Goal: Information Seeking & Learning: Learn about a topic

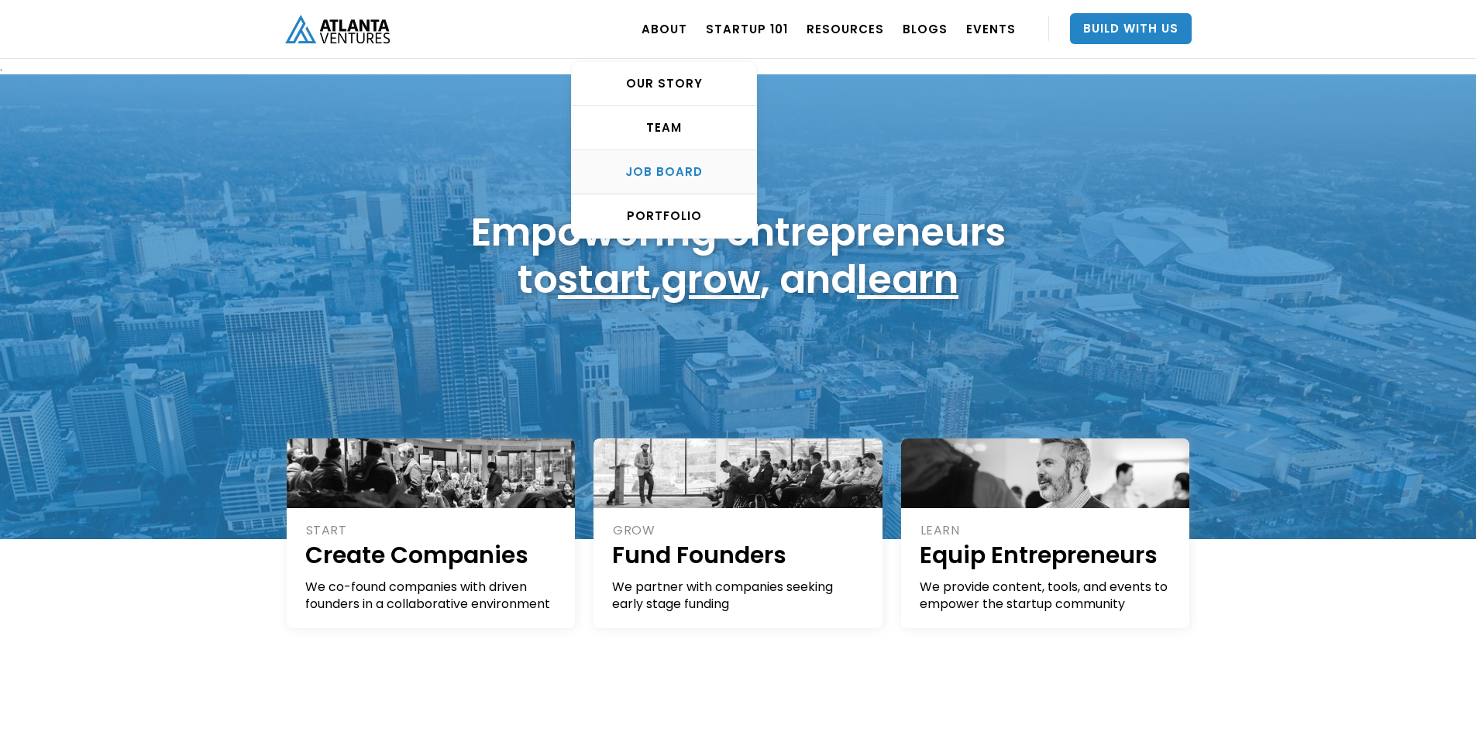
click at [663, 170] on div "Job Board" at bounding box center [664, 171] width 184 height 15
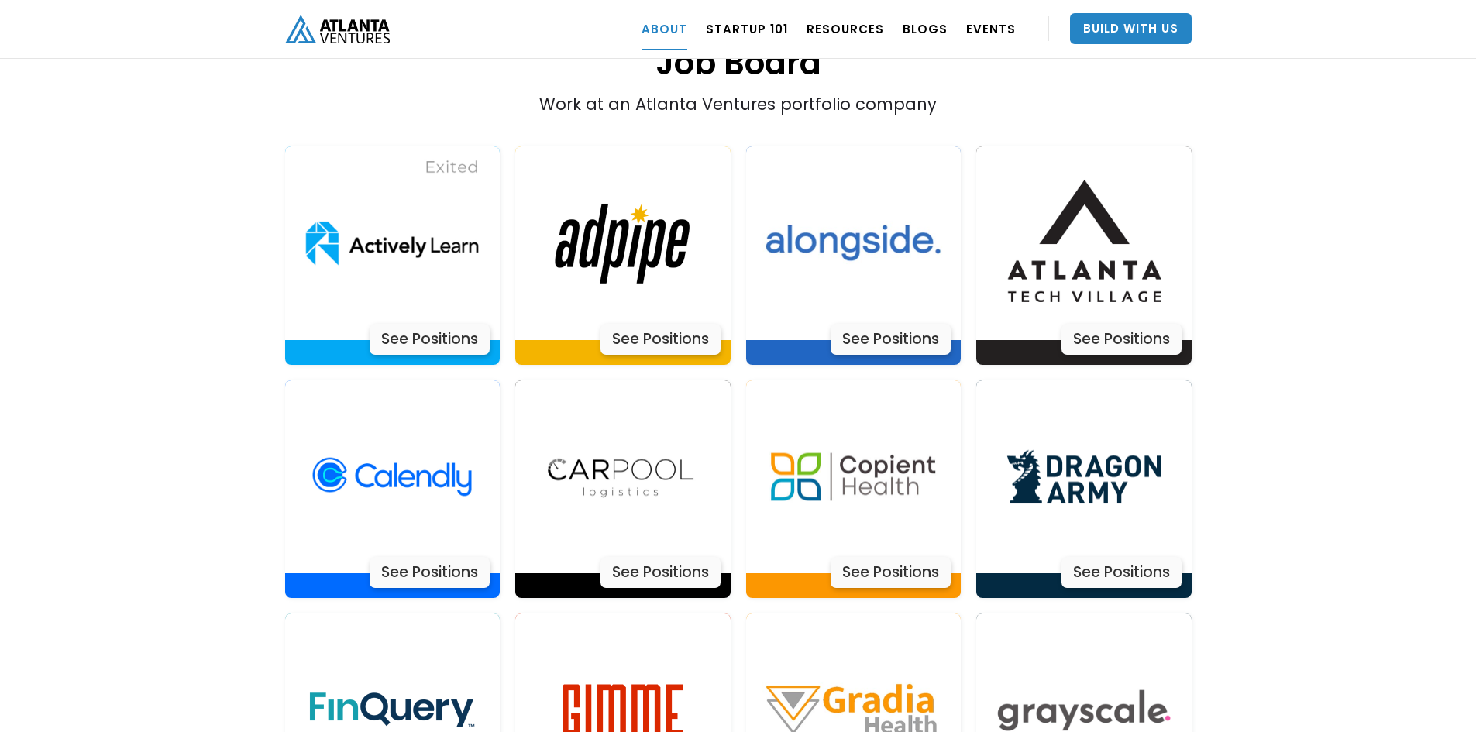
scroll to position [3282, 0]
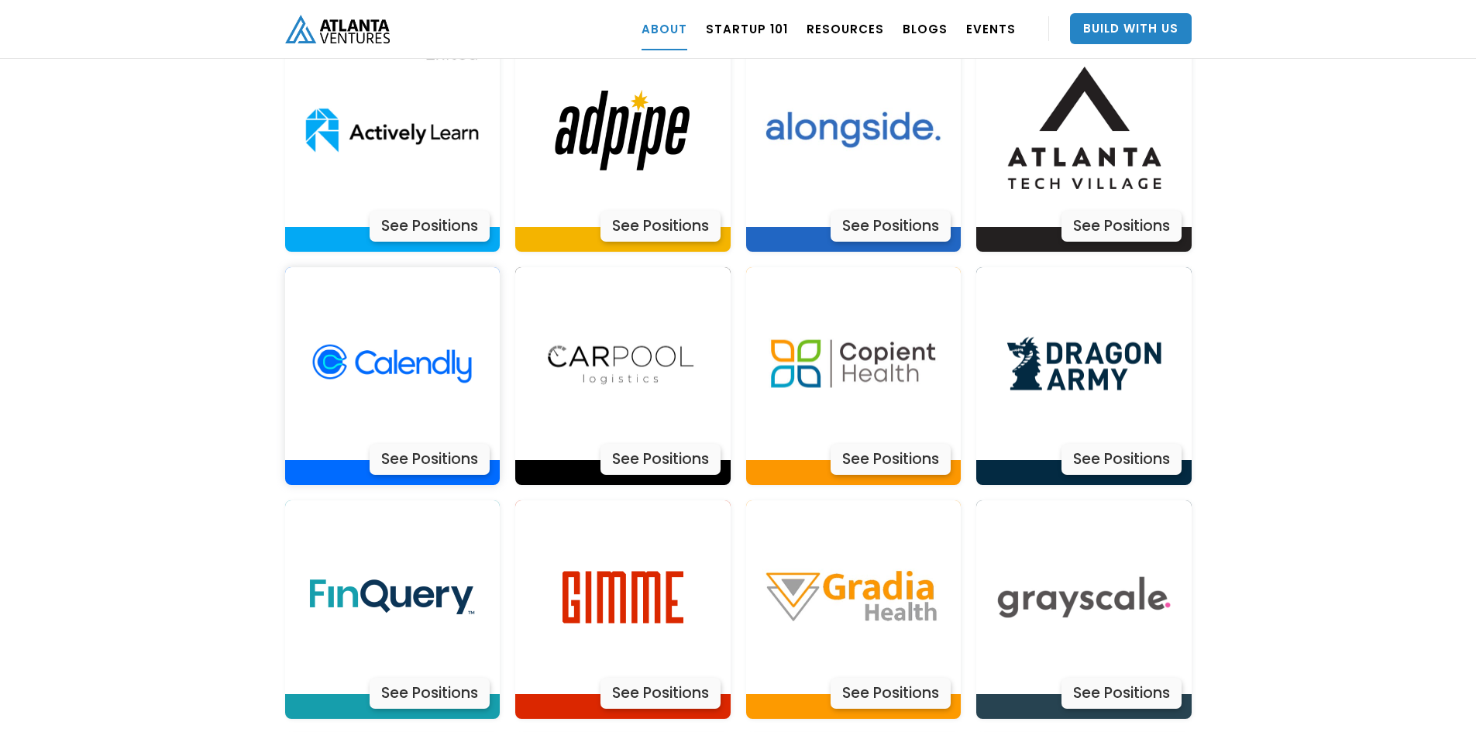
click at [425, 444] on div "See Positions" at bounding box center [430, 459] width 120 height 31
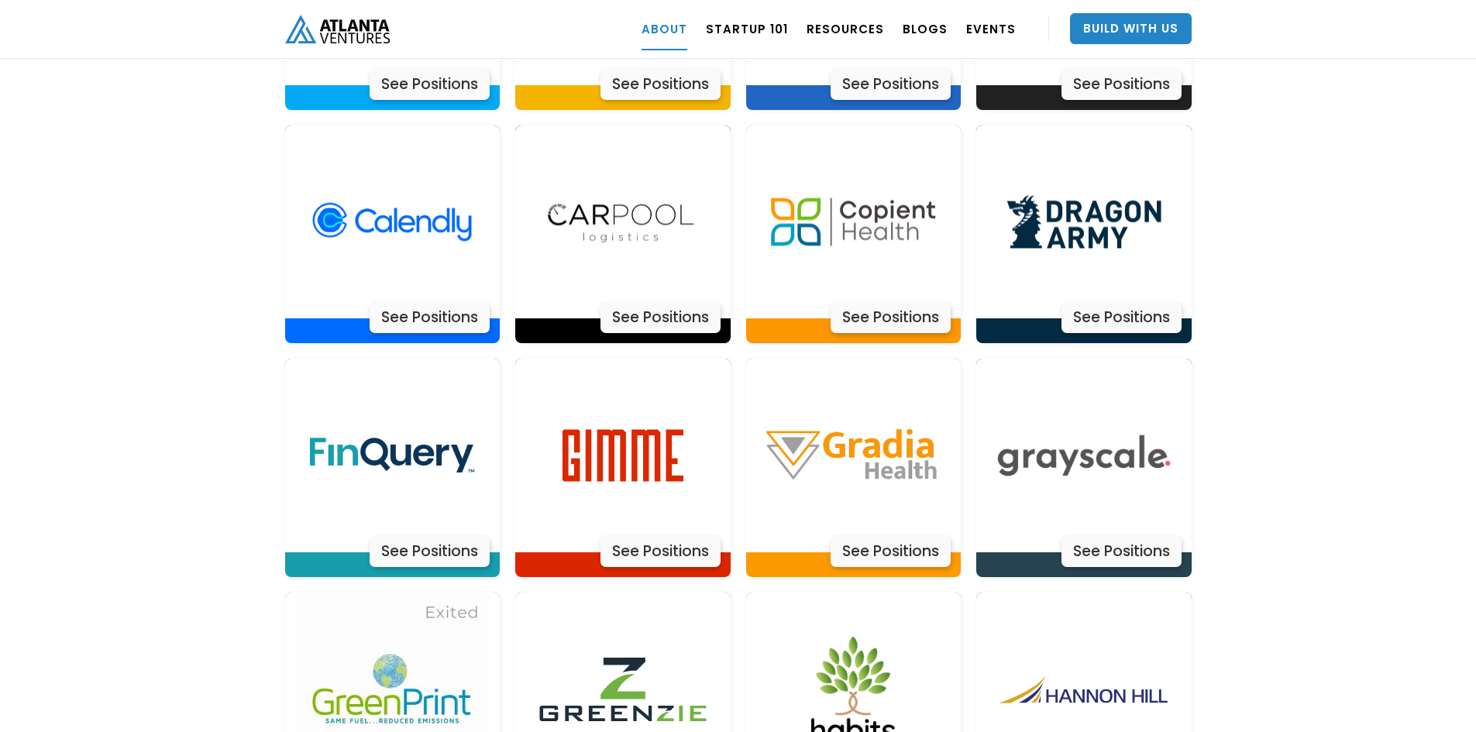
scroll to position [3437, 0]
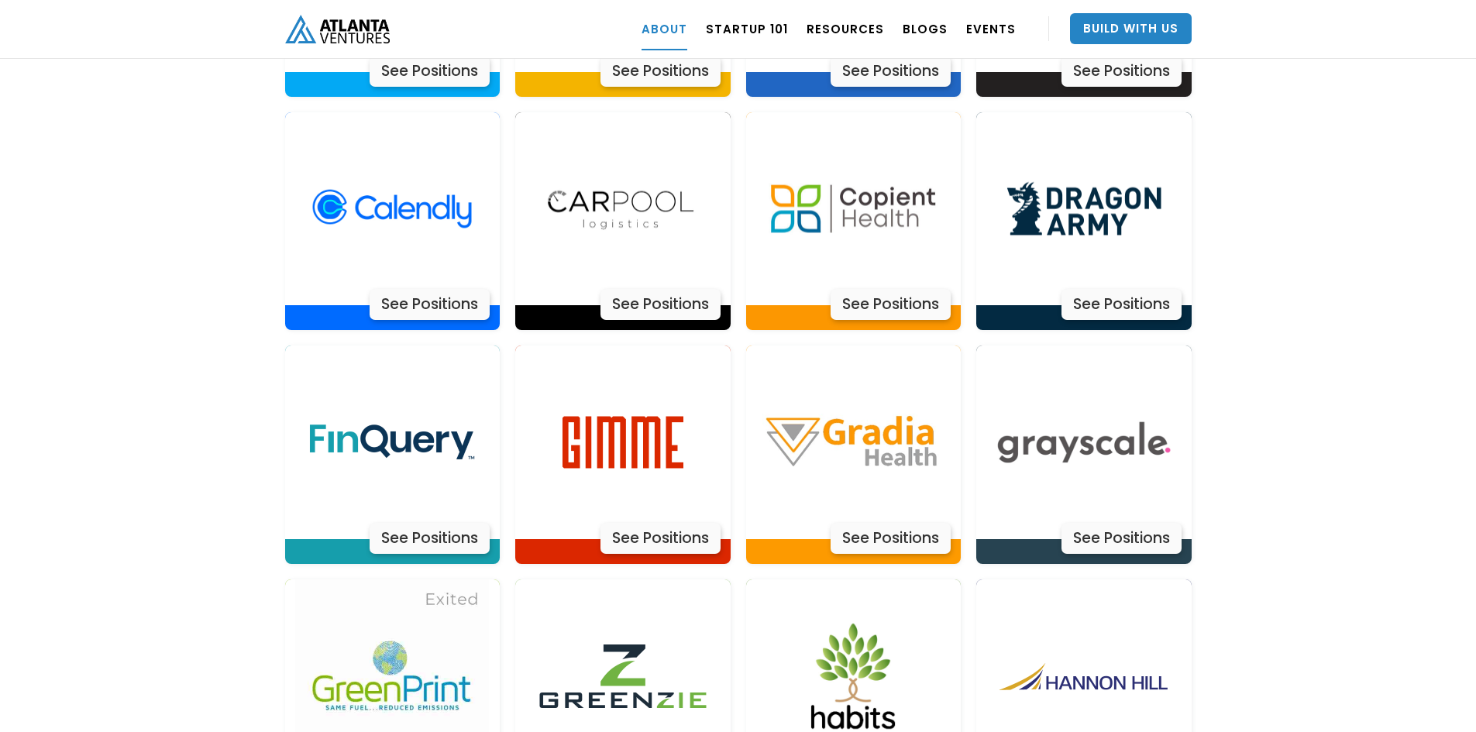
click at [1247, 284] on div "About Atlanta Ventures – Our Story Atlanta Ventures was just a twinkle in found…" at bounding box center [738, 194] width 1476 height 6492
click at [880, 523] on div "See Positions" at bounding box center [891, 538] width 120 height 31
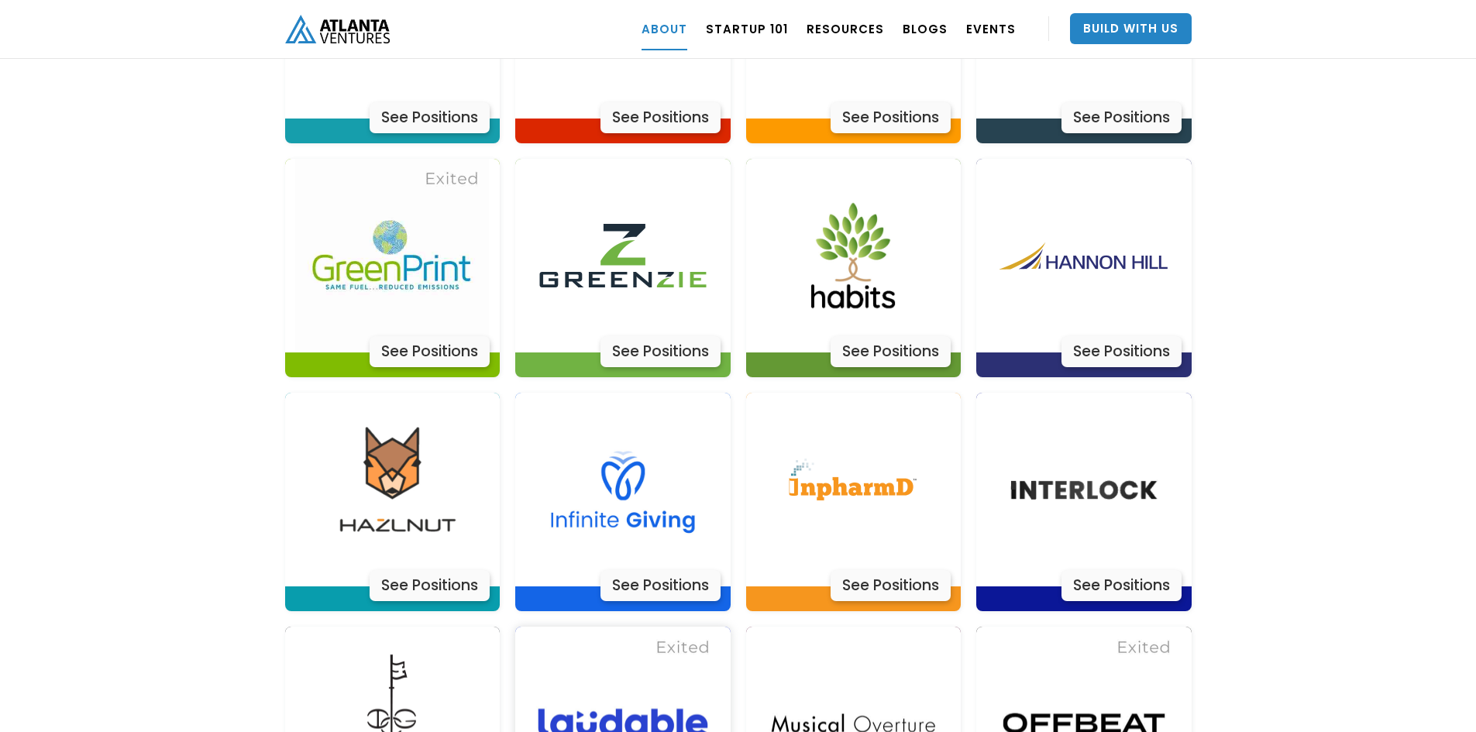
scroll to position [3902, 0]
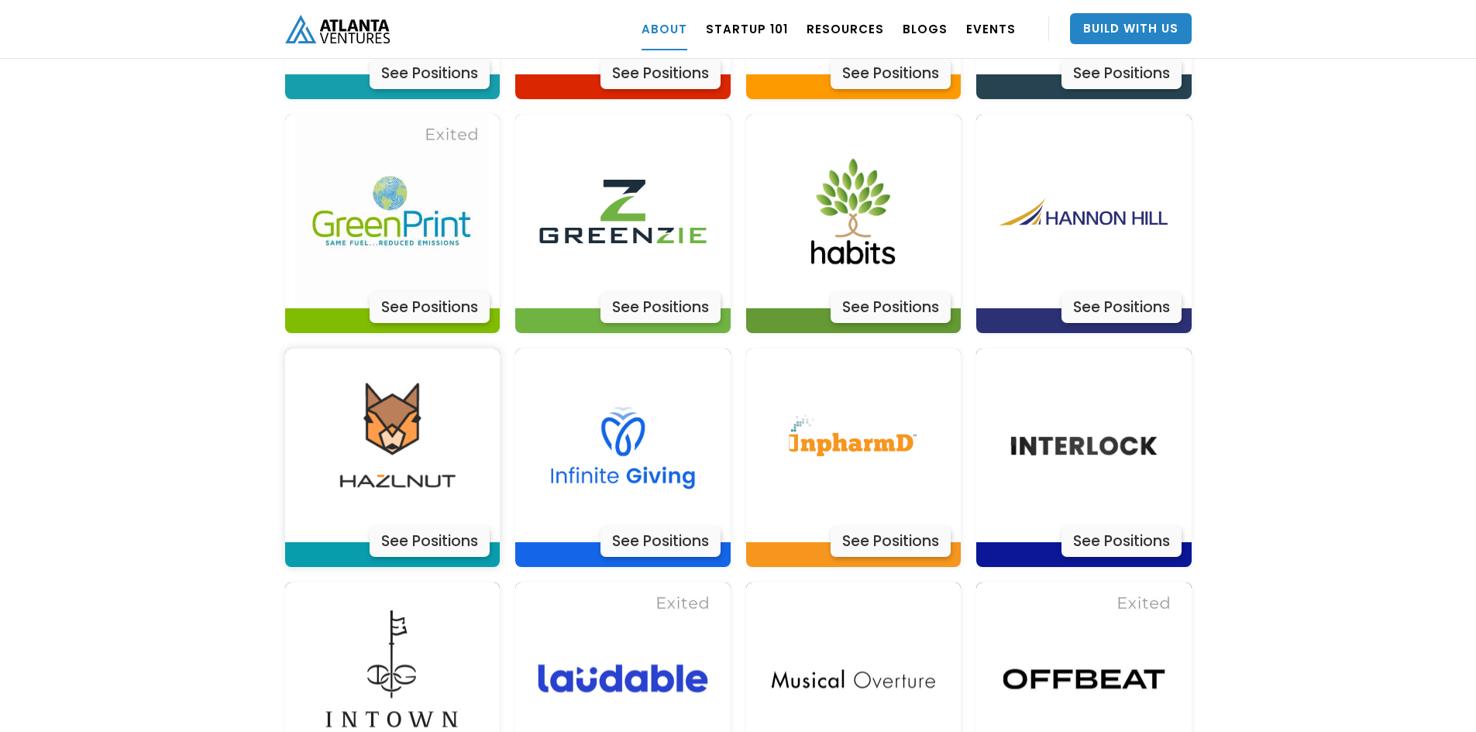
click at [418, 526] on div "See Positions" at bounding box center [430, 541] width 120 height 31
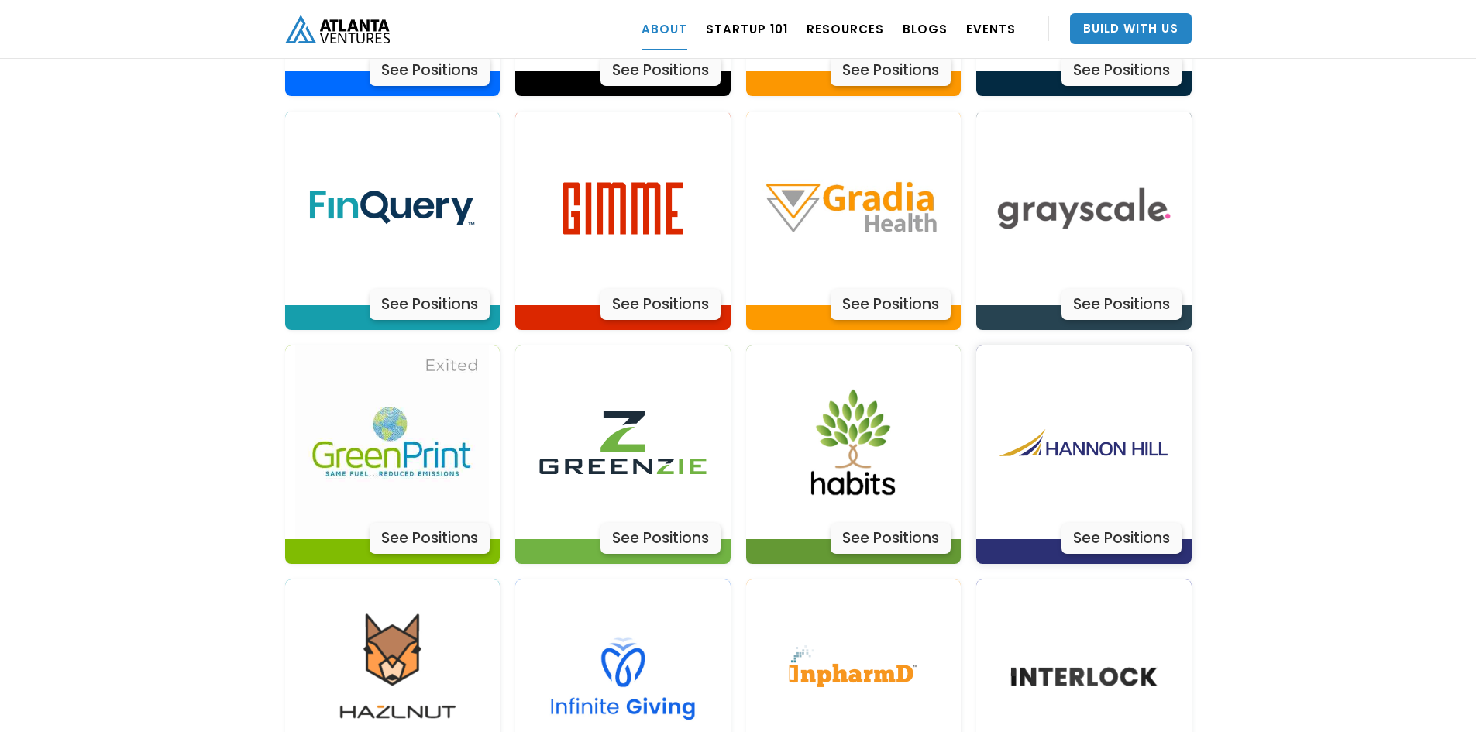
scroll to position [3669, 0]
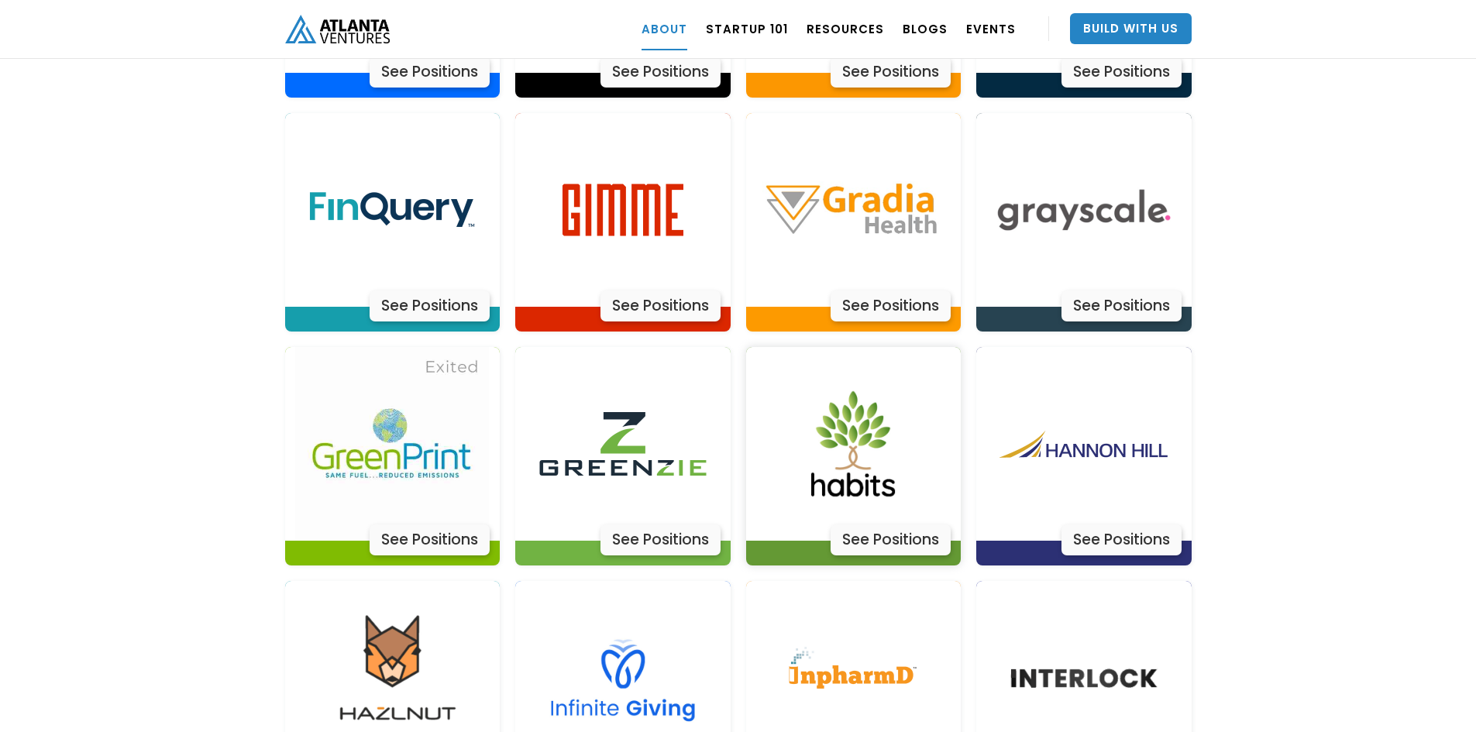
click at [885, 525] on div "See Positions" at bounding box center [891, 540] width 120 height 31
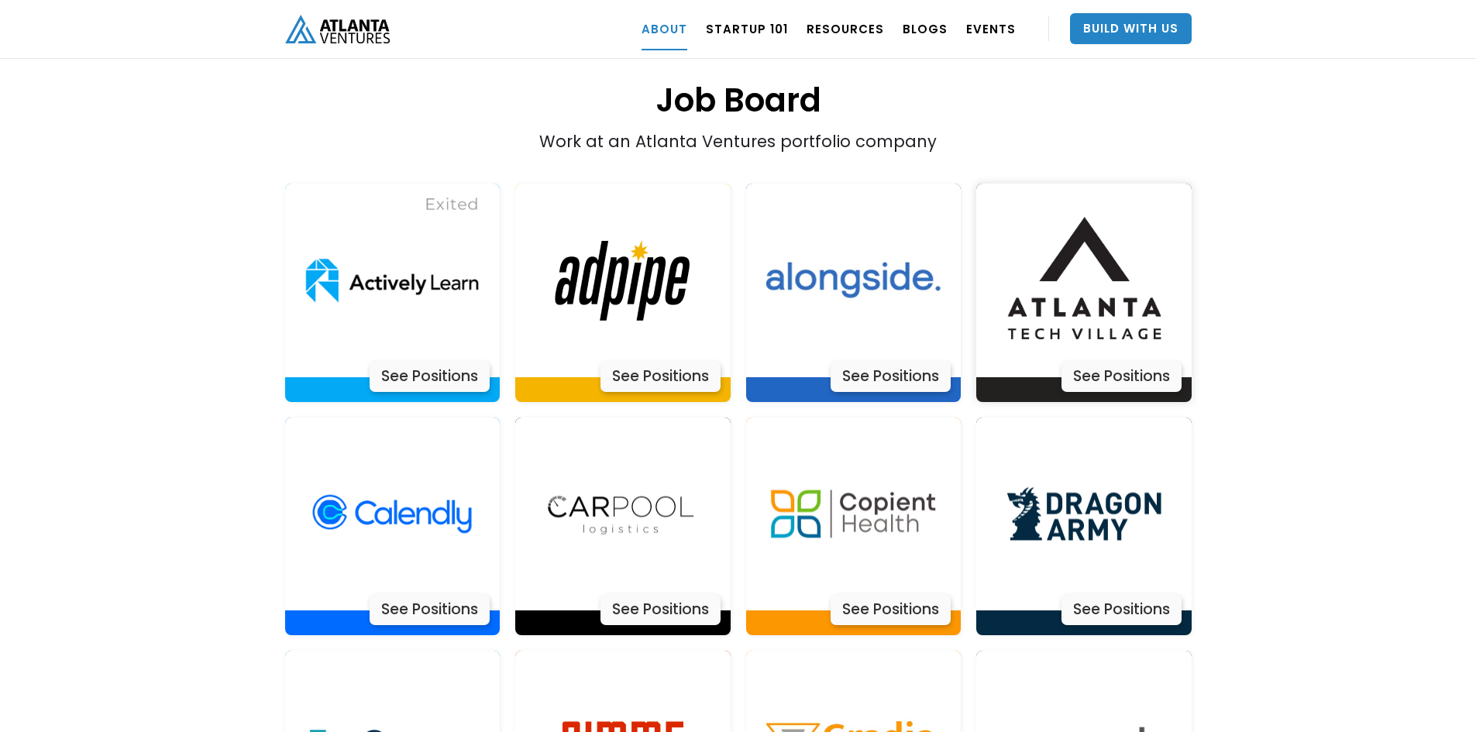
scroll to position [3127, 0]
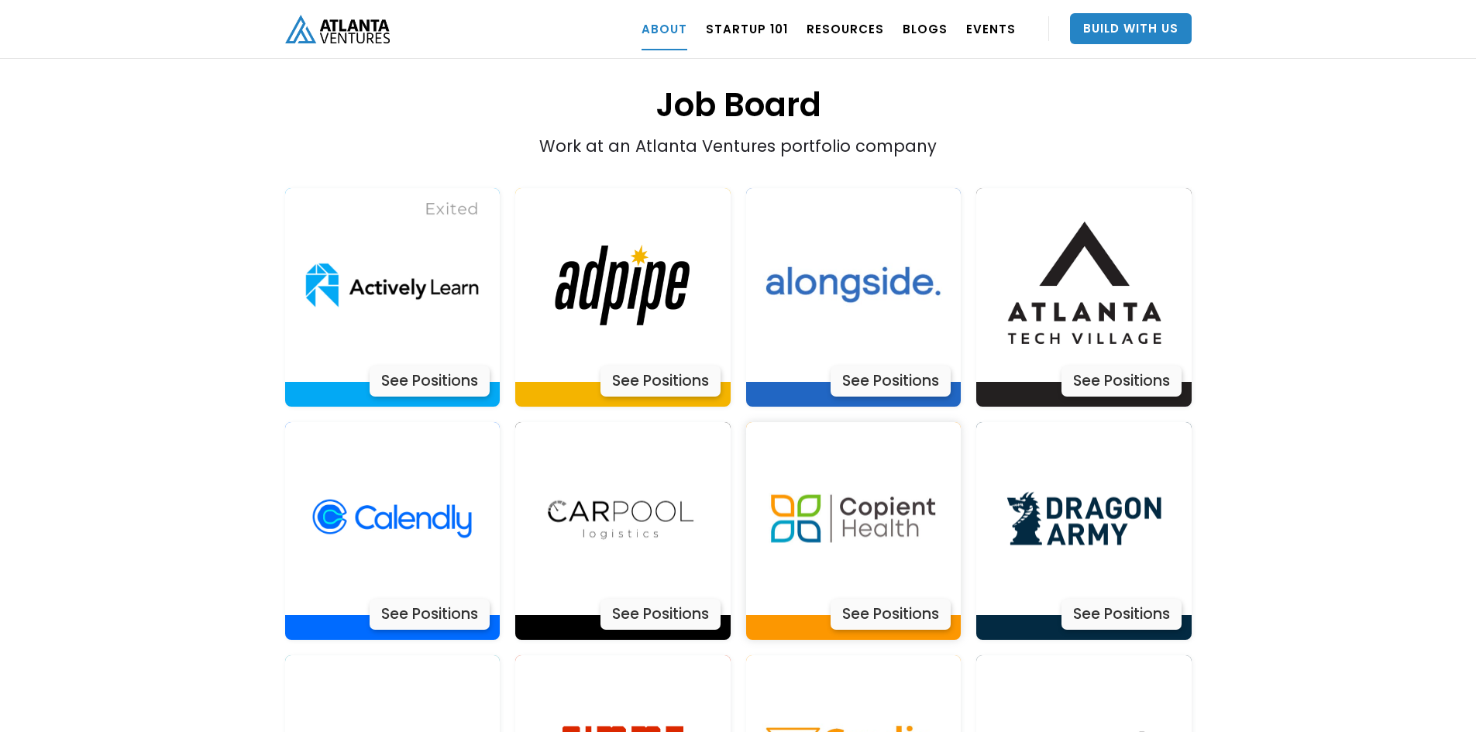
click at [894, 599] on div "See Positions" at bounding box center [891, 614] width 120 height 31
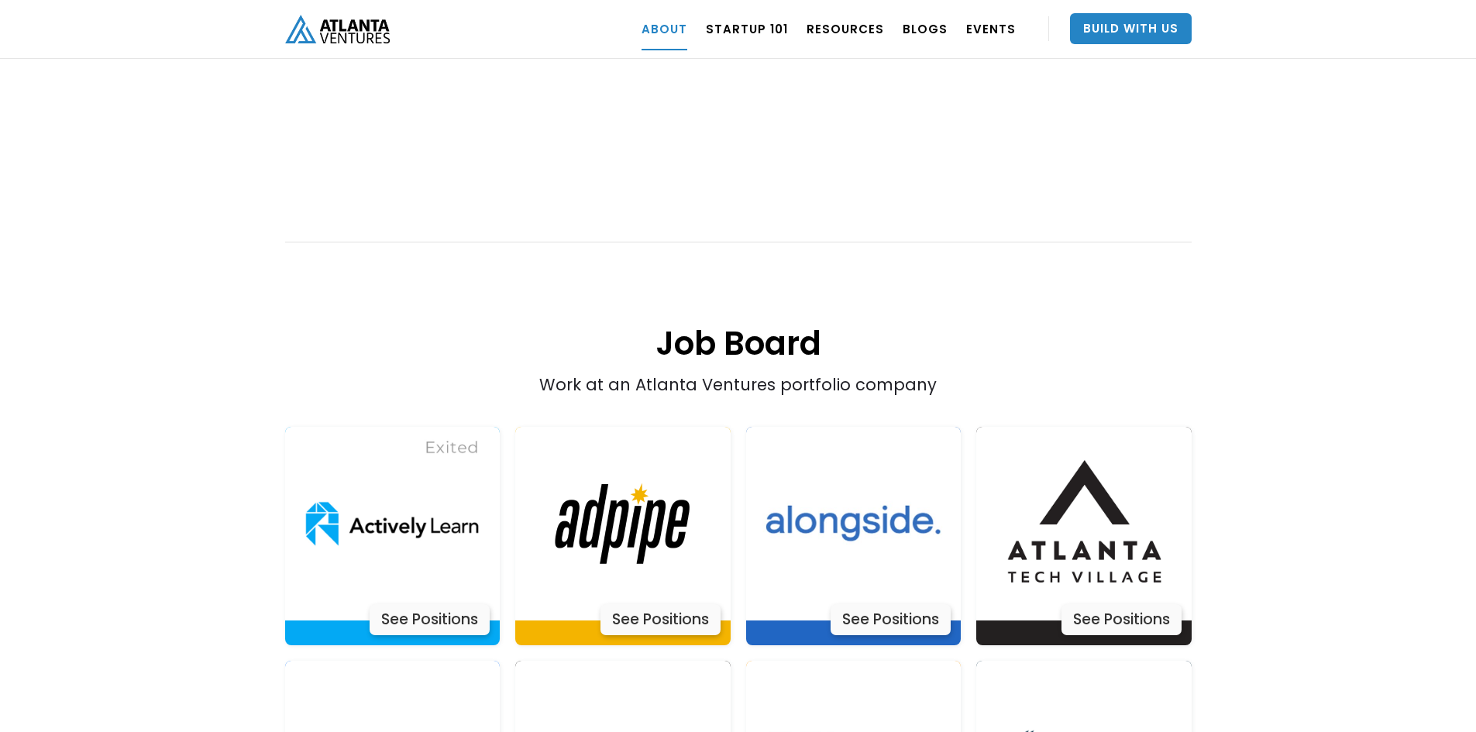
scroll to position [2945, 0]
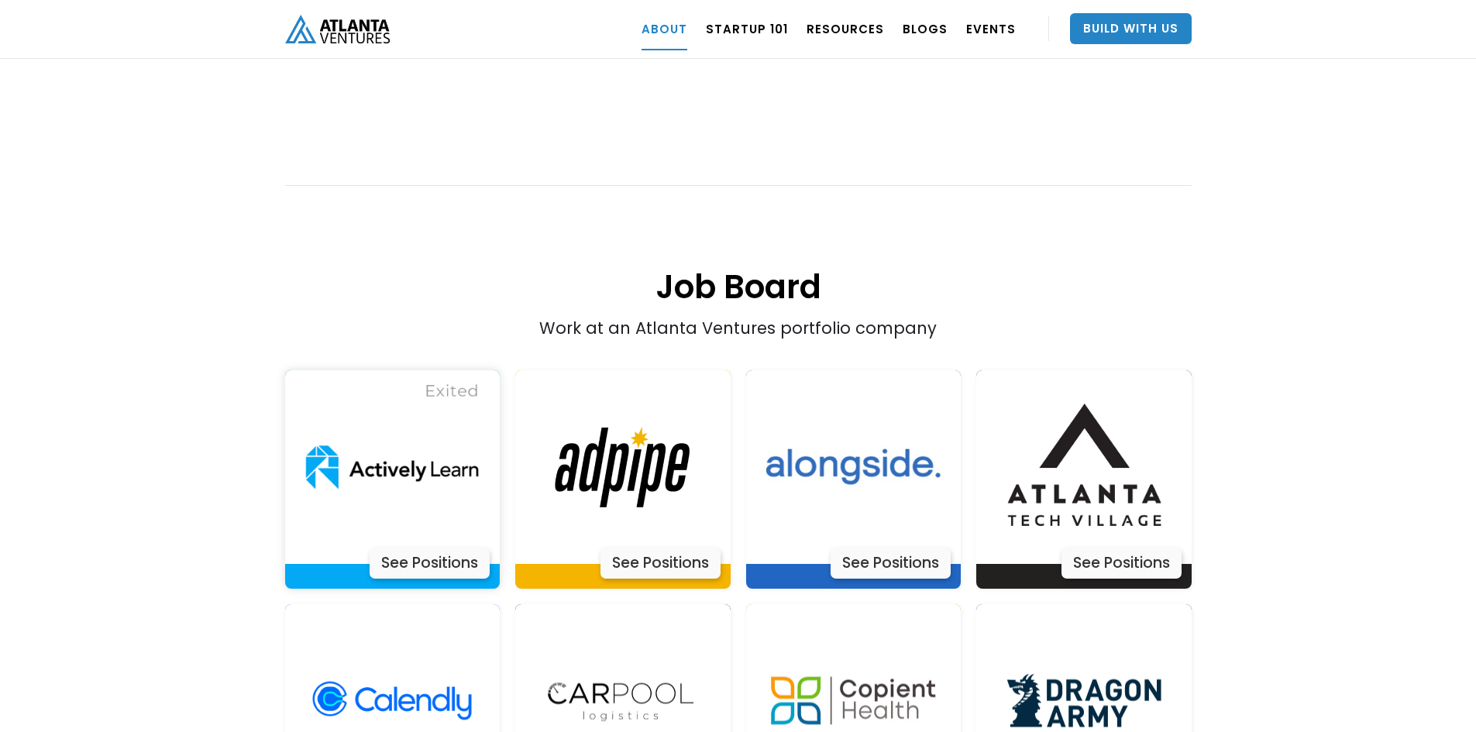
click at [396, 420] on img at bounding box center [392, 467] width 194 height 194
click at [673, 548] on div "See Positions" at bounding box center [661, 563] width 120 height 31
click at [859, 548] on div "See Positions" at bounding box center [891, 563] width 120 height 31
click at [1080, 463] on img at bounding box center [1084, 467] width 194 height 194
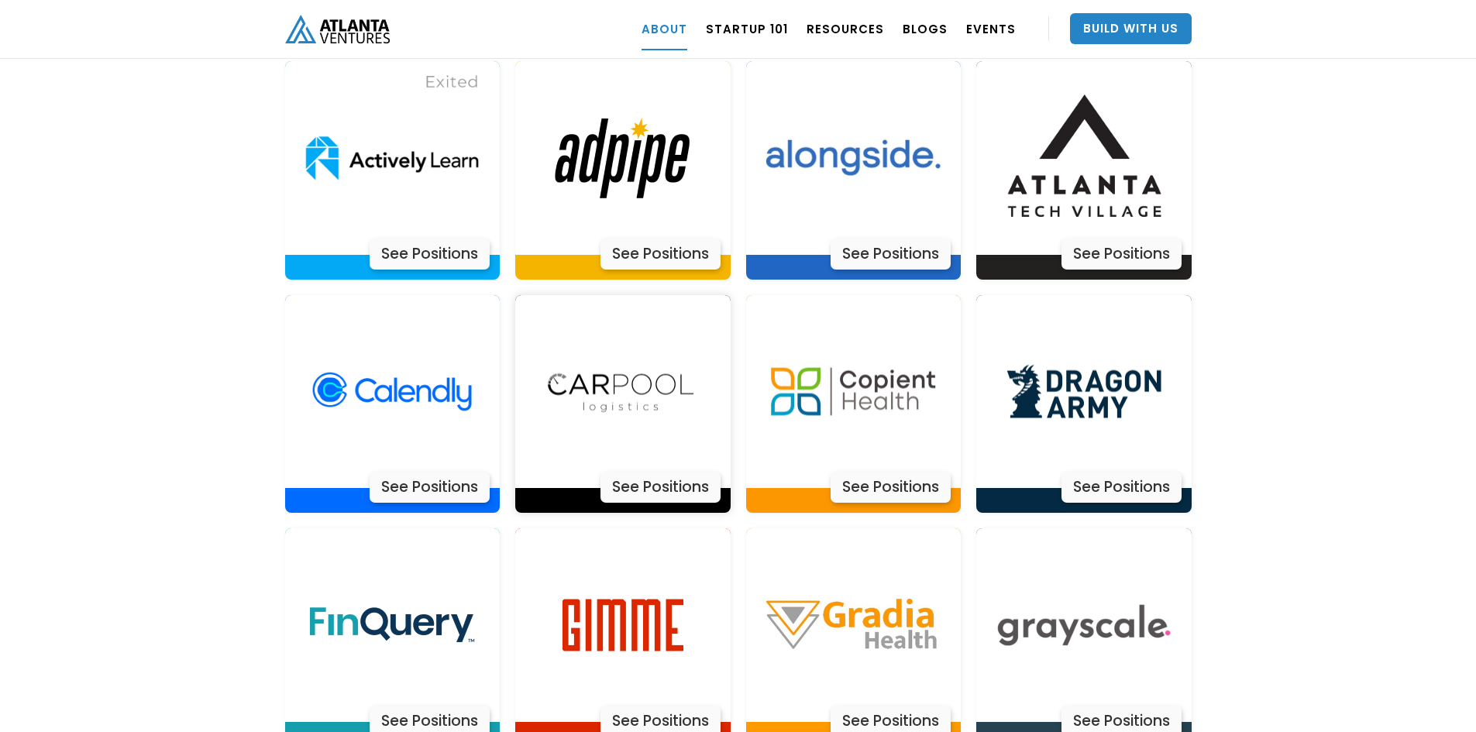
scroll to position [3255, 0]
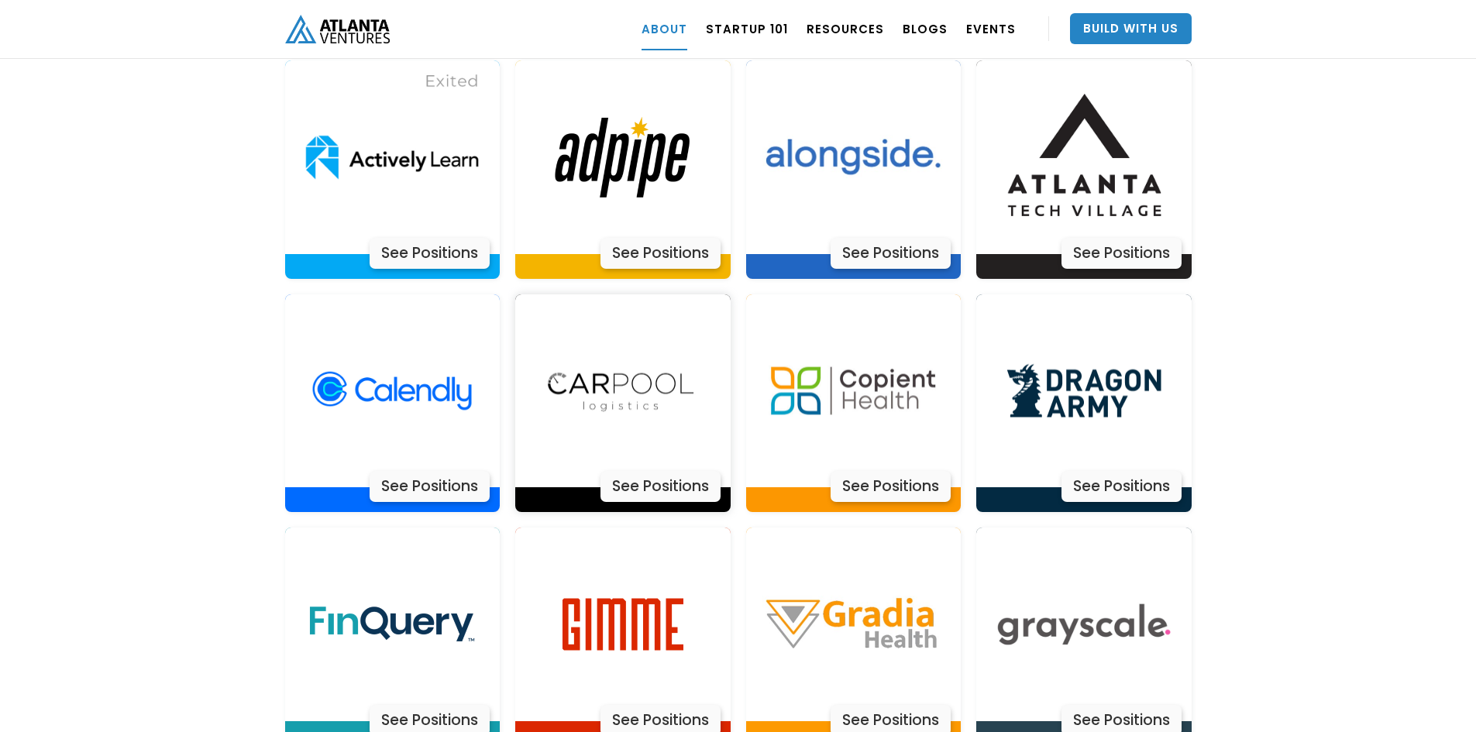
click at [642, 339] on img at bounding box center [623, 391] width 194 height 194
click at [876, 330] on img at bounding box center [853, 391] width 194 height 194
click at [1107, 344] on img at bounding box center [1084, 391] width 194 height 194
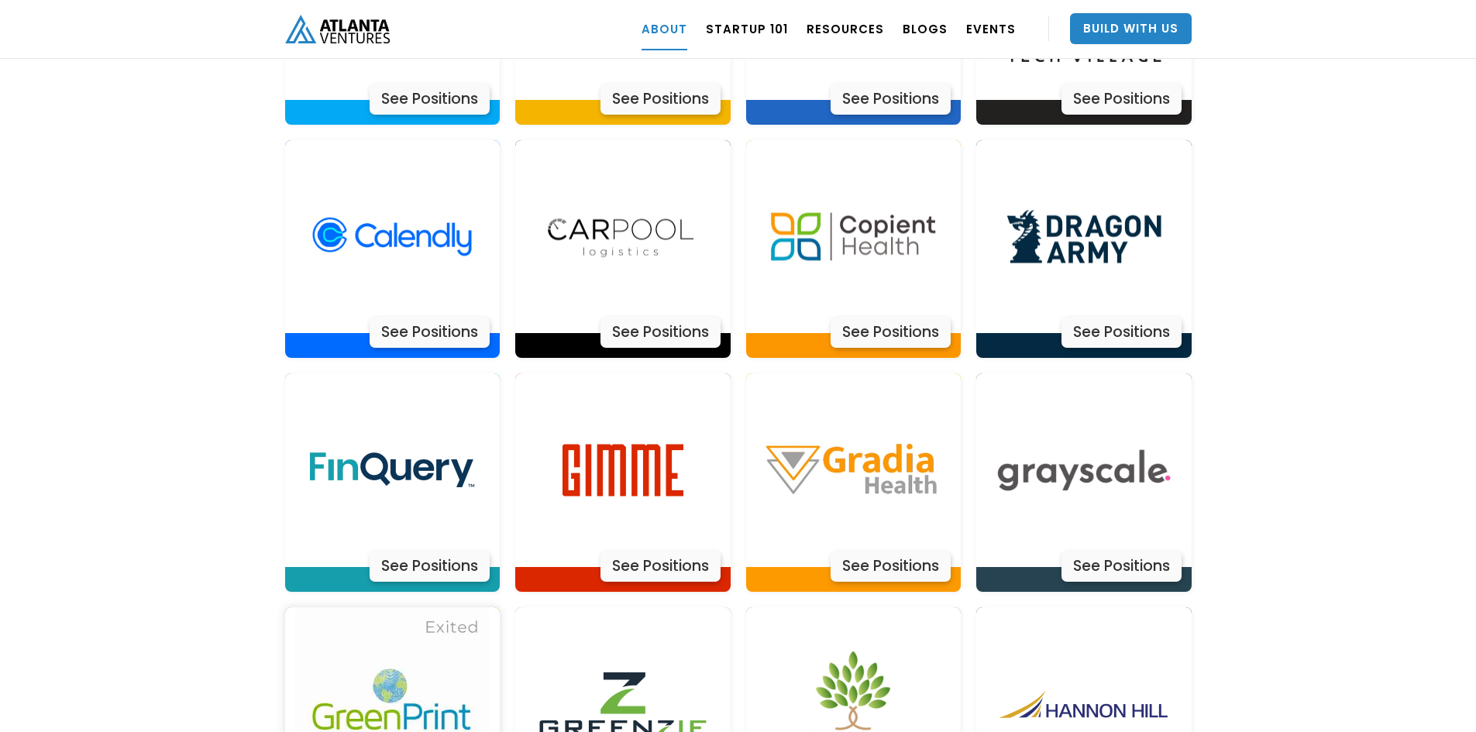
scroll to position [3410, 0]
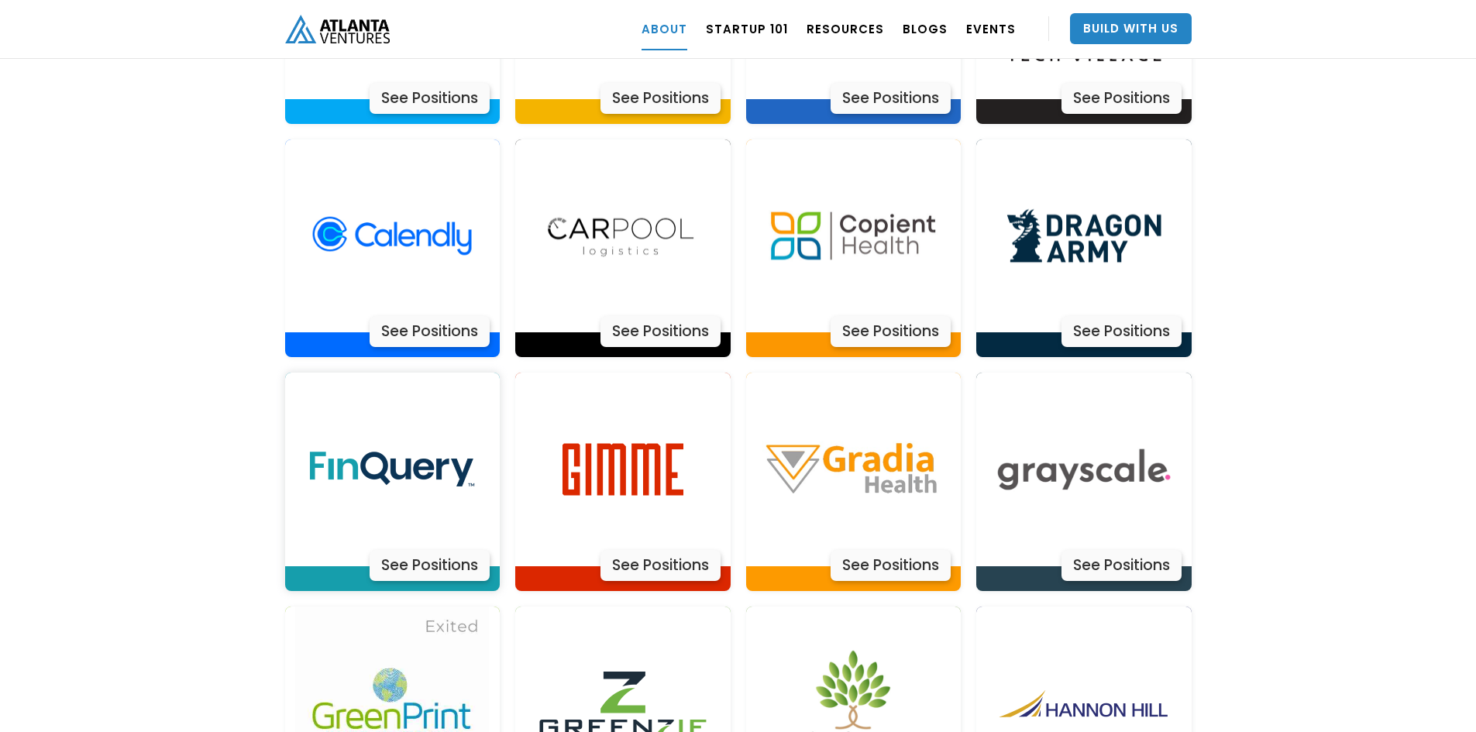
click at [367, 424] on img at bounding box center [392, 470] width 194 height 194
click at [611, 422] on img at bounding box center [623, 470] width 194 height 194
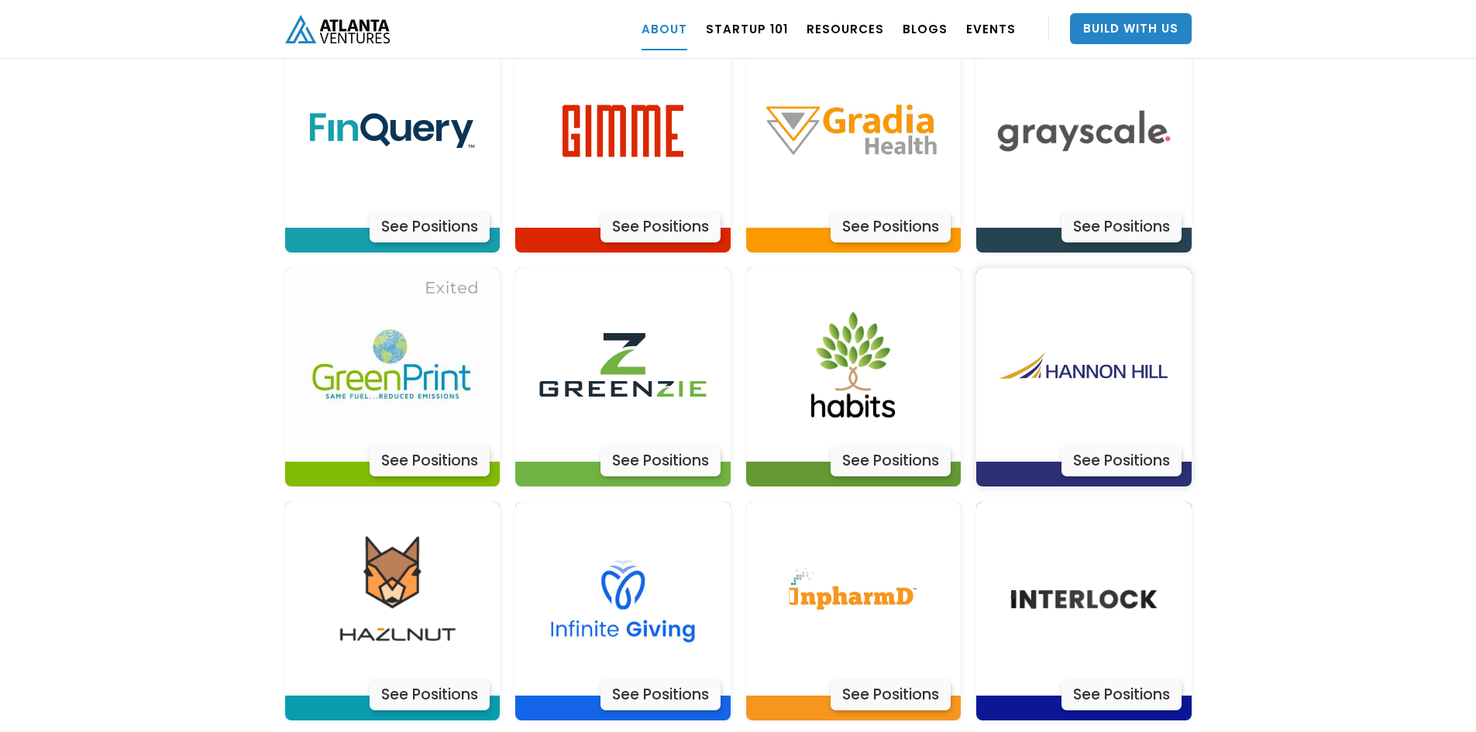
scroll to position [3797, 0]
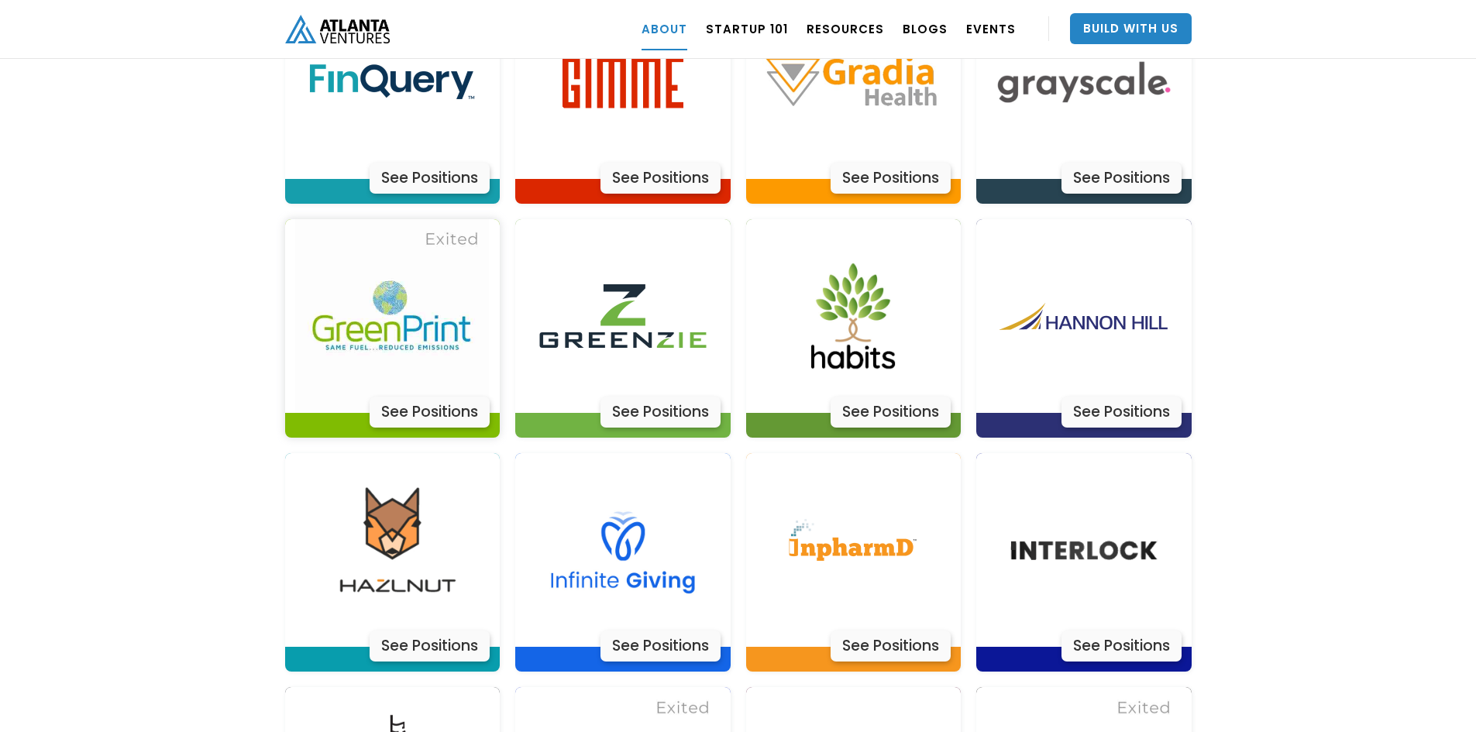
click at [369, 278] on img at bounding box center [392, 316] width 194 height 194
click at [630, 397] on div "See Positions" at bounding box center [661, 412] width 120 height 31
click at [1131, 397] on div "See Positions" at bounding box center [1122, 412] width 120 height 31
click at [666, 631] on div "See Positions" at bounding box center [661, 646] width 120 height 31
click at [914, 631] on div "See Positions" at bounding box center [891, 646] width 120 height 31
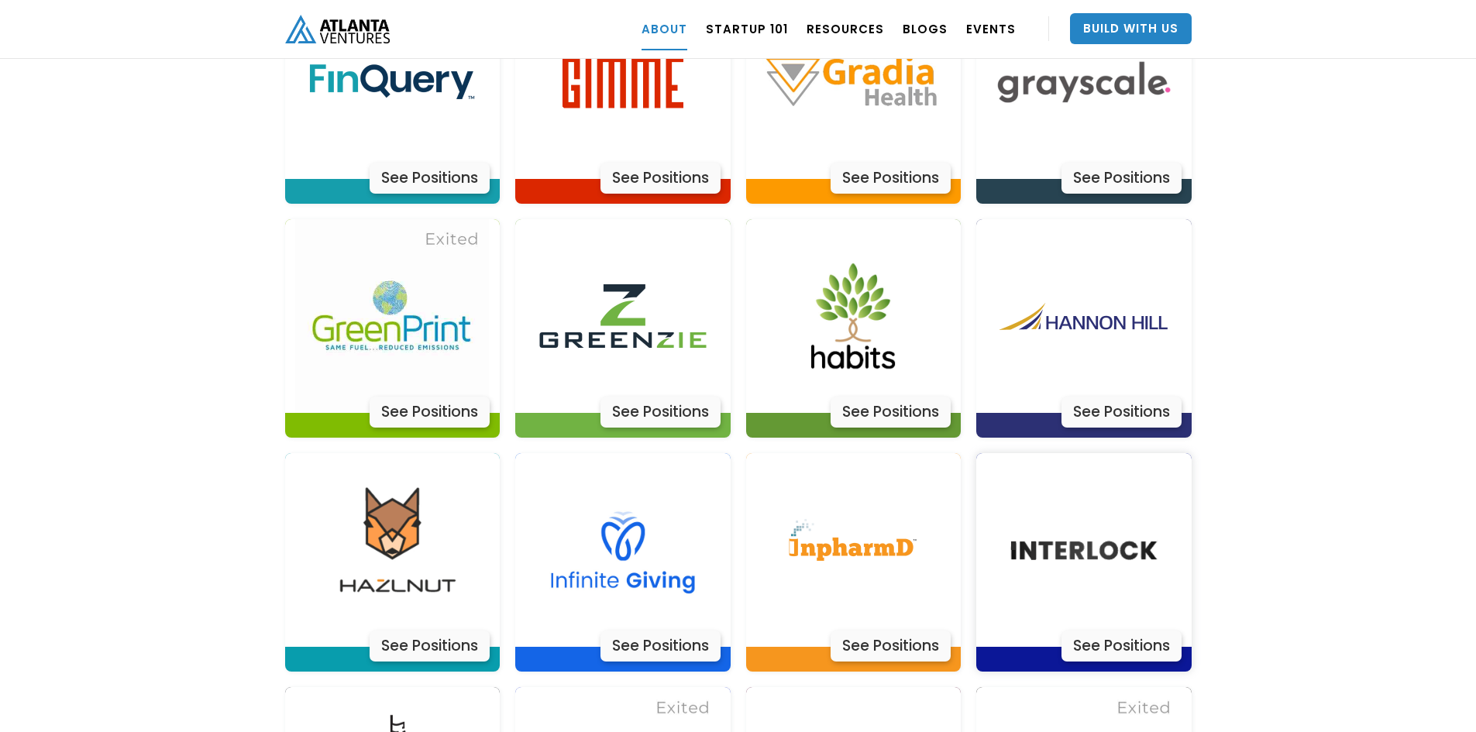
click at [1107, 631] on div "See Positions" at bounding box center [1122, 646] width 120 height 31
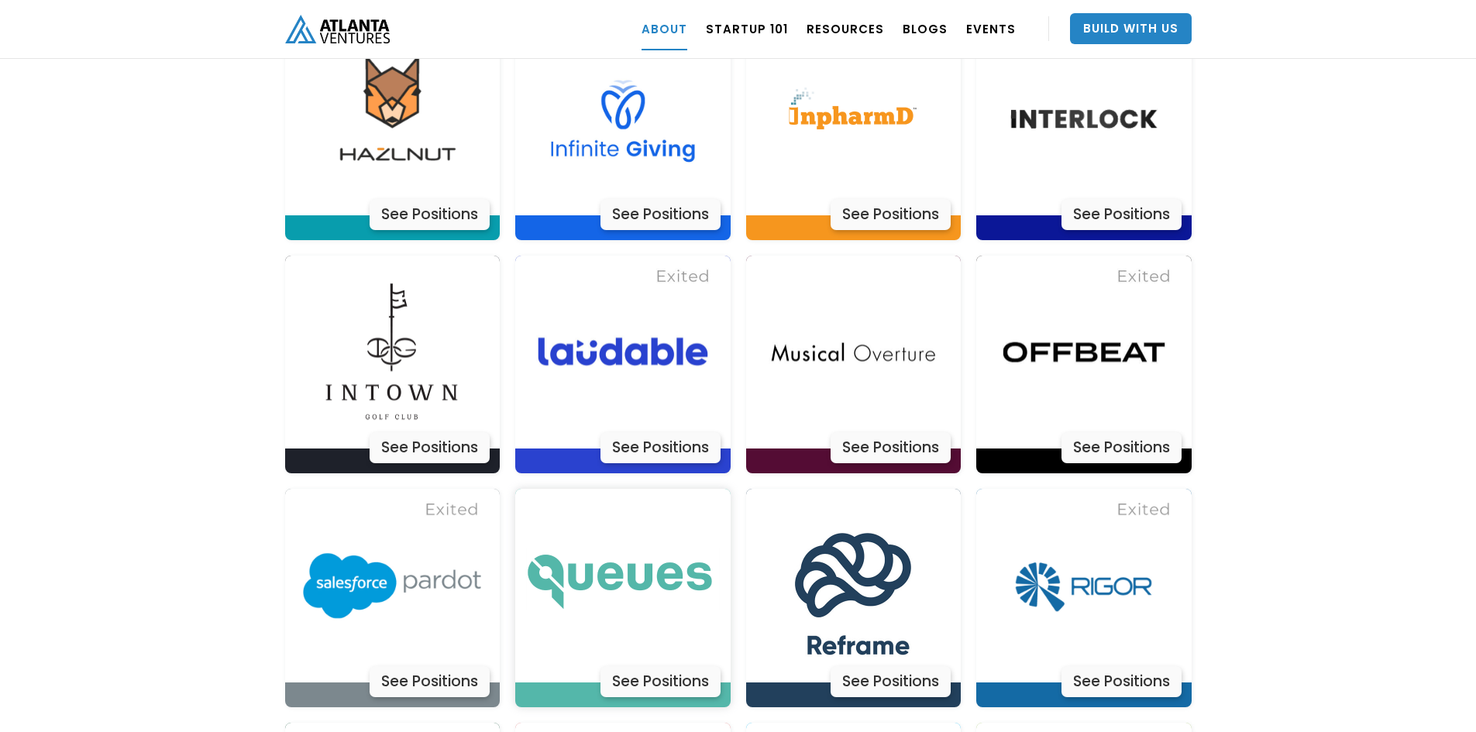
scroll to position [4262, 0]
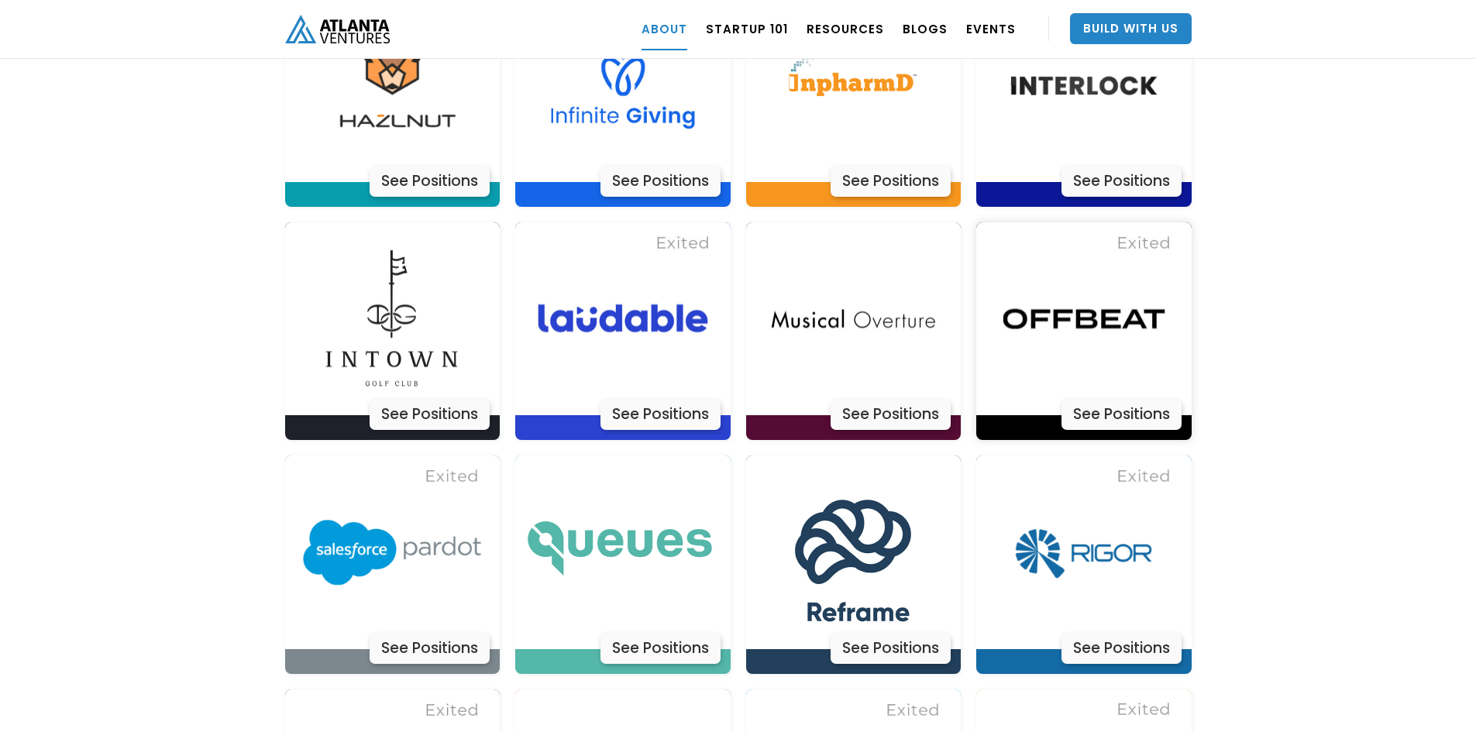
click at [1121, 399] on div "See Positions" at bounding box center [1122, 414] width 120 height 31
click at [664, 399] on div "See Positions" at bounding box center [661, 414] width 120 height 31
click at [898, 399] on div "See Positions" at bounding box center [891, 414] width 120 height 31
click at [415, 399] on div "See Positions" at bounding box center [430, 414] width 120 height 31
click at [652, 633] on div "See Positions" at bounding box center [661, 648] width 120 height 31
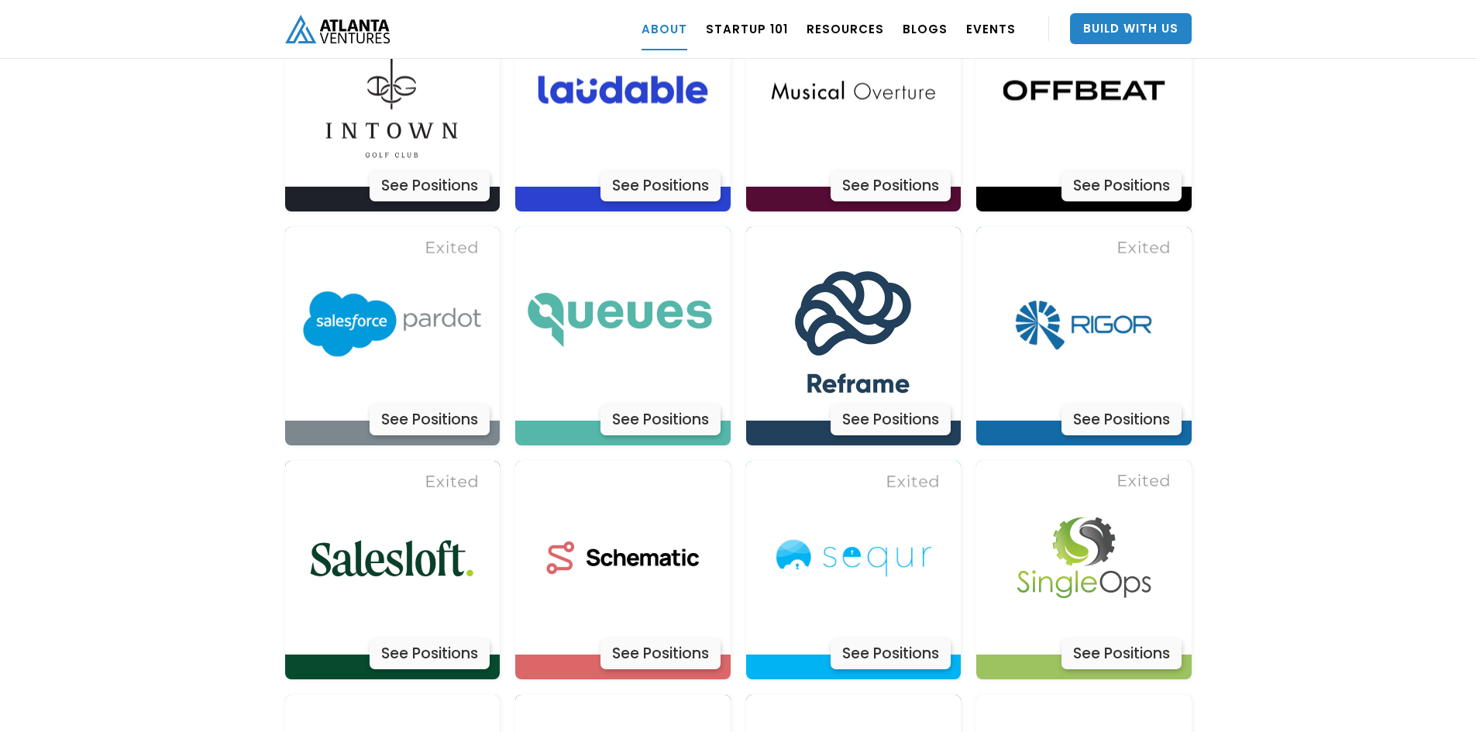
scroll to position [4494, 0]
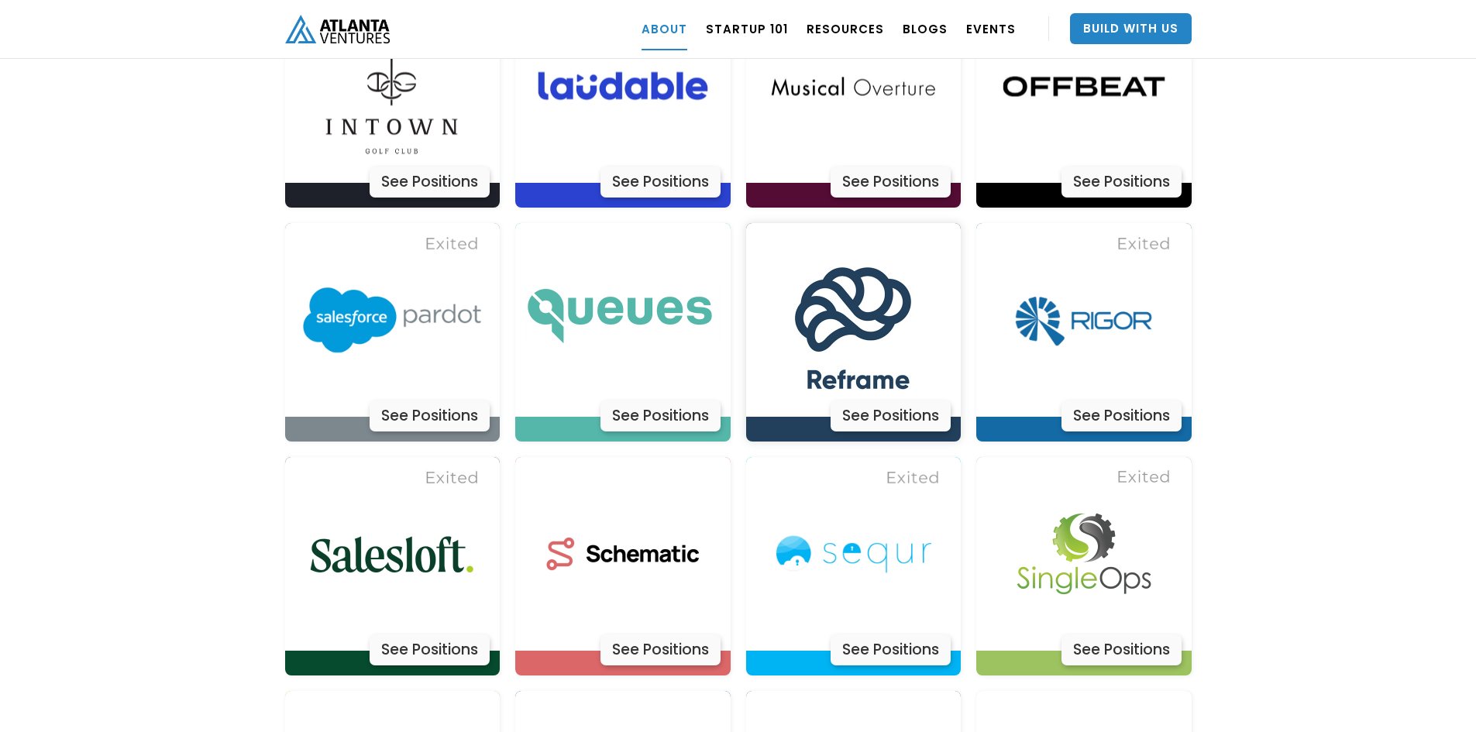
click at [872, 401] on div "See Positions" at bounding box center [891, 416] width 120 height 31
click at [1107, 401] on div "See Positions" at bounding box center [1122, 416] width 120 height 31
click at [651, 635] on div "See Positions" at bounding box center [661, 650] width 120 height 31
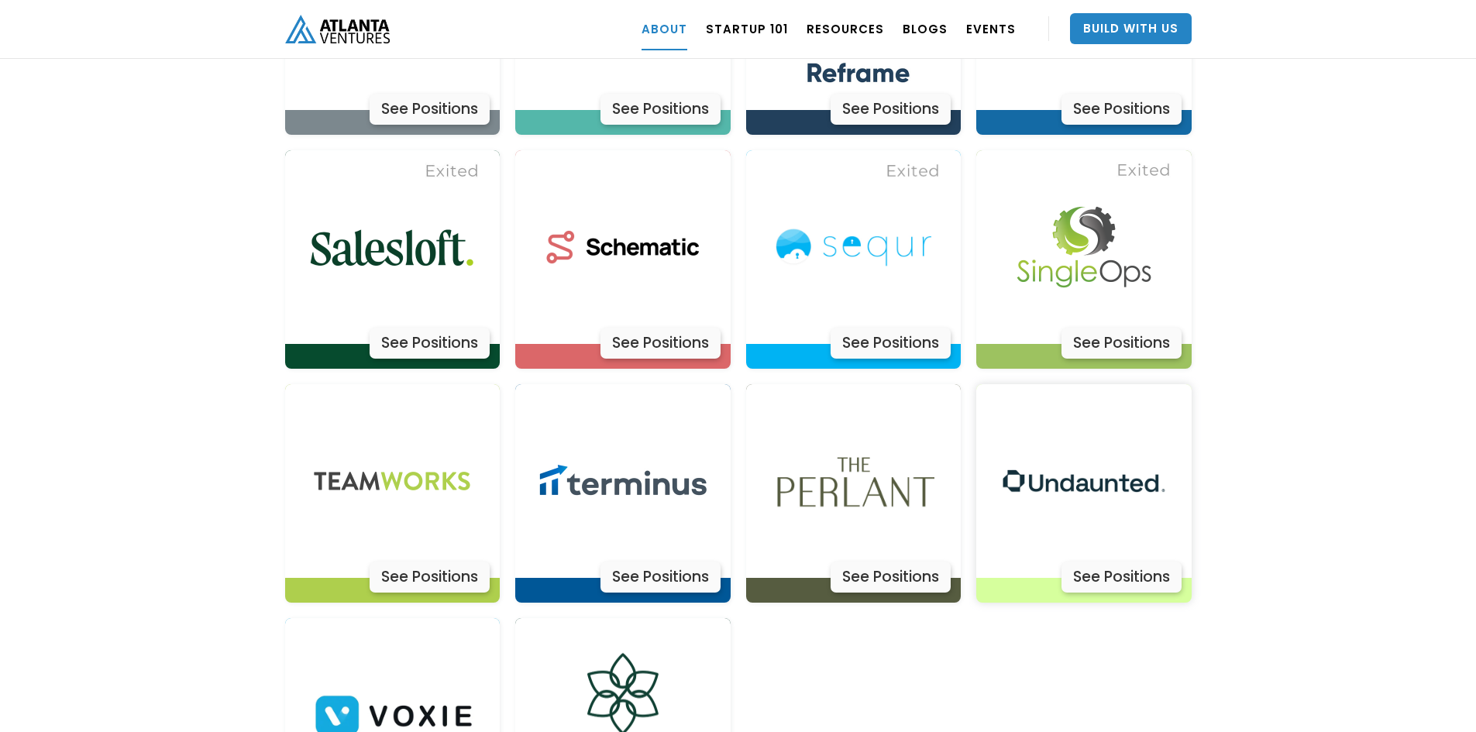
scroll to position [4804, 0]
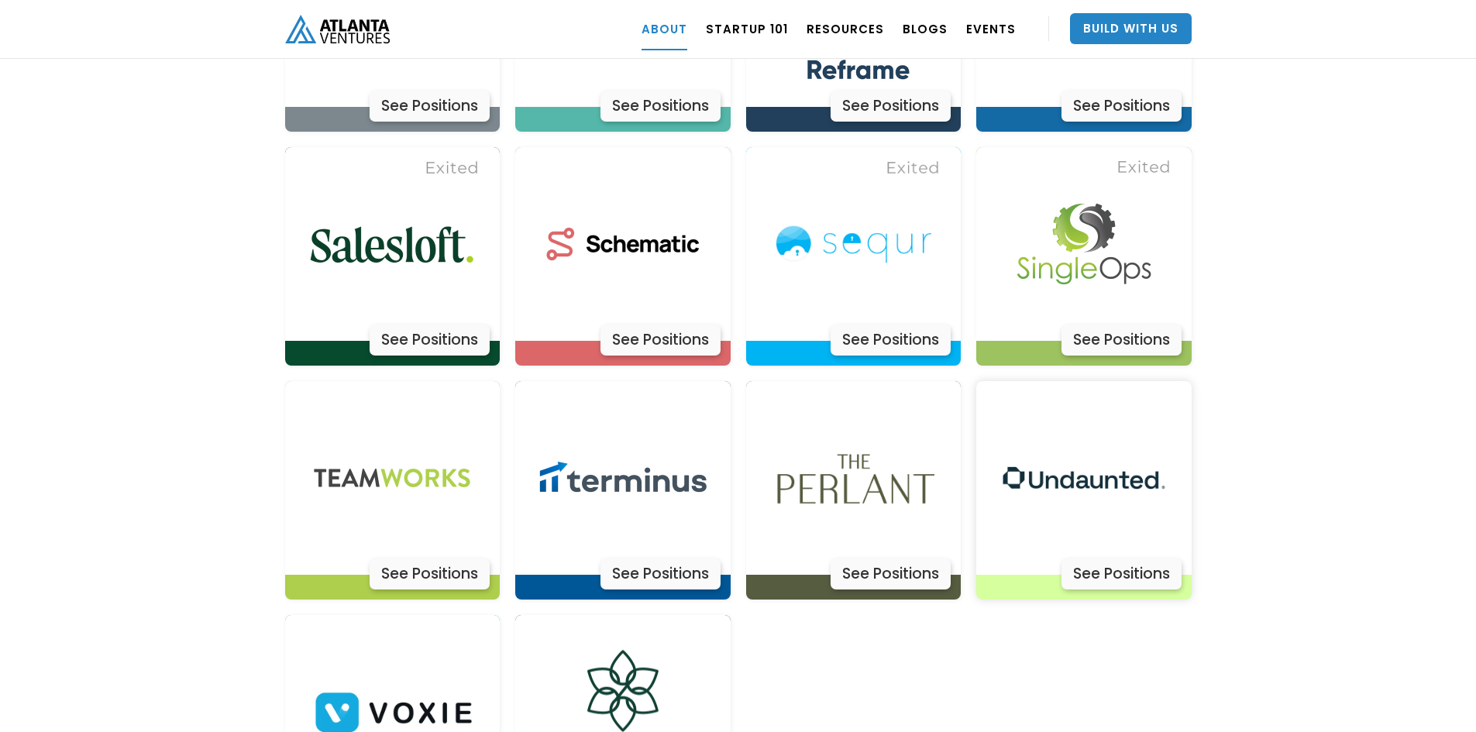
click at [1103, 559] on div "See Positions" at bounding box center [1122, 574] width 120 height 31
click at [444, 559] on div "See Positions" at bounding box center [430, 574] width 120 height 31
click at [667, 559] on div "See Positions" at bounding box center [661, 574] width 120 height 31
click at [904, 559] on div "See Positions" at bounding box center [891, 574] width 120 height 31
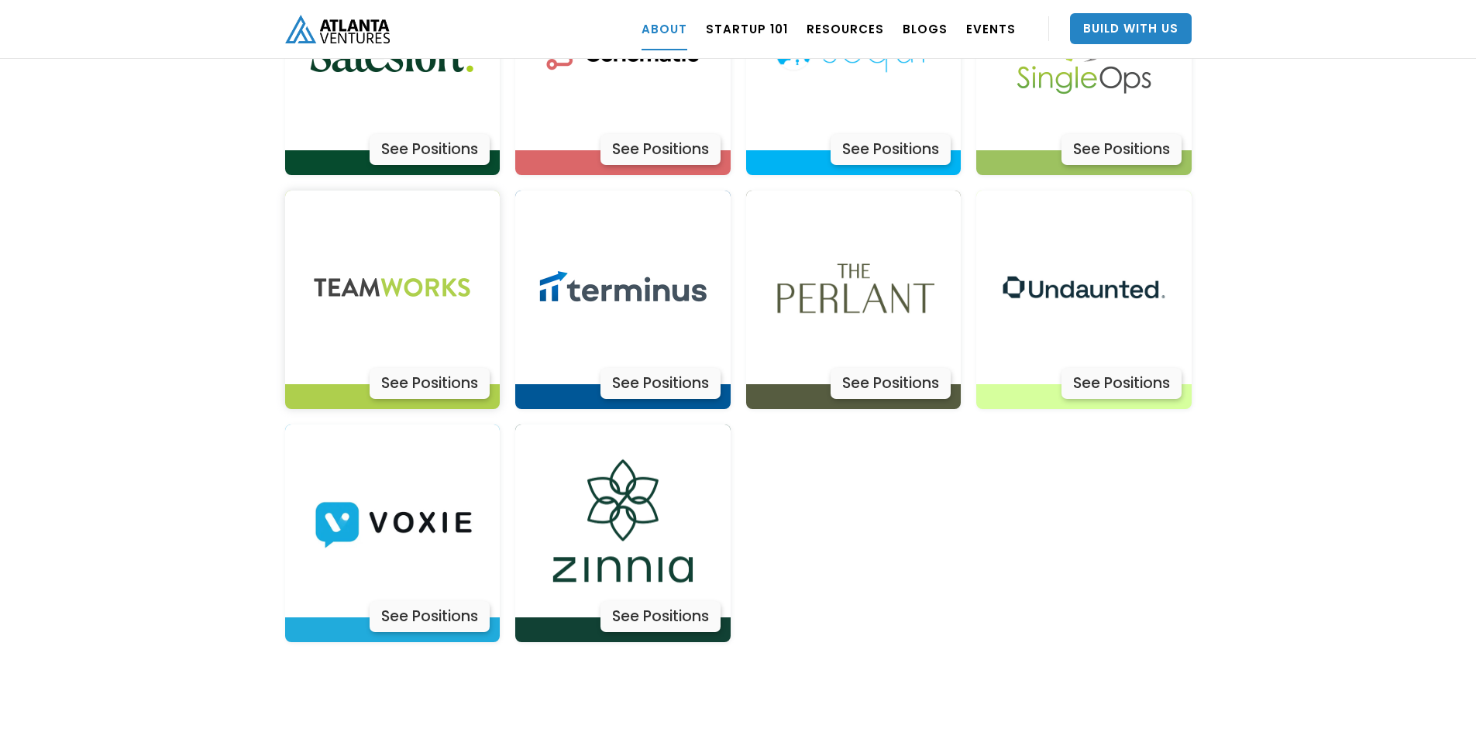
scroll to position [5037, 0]
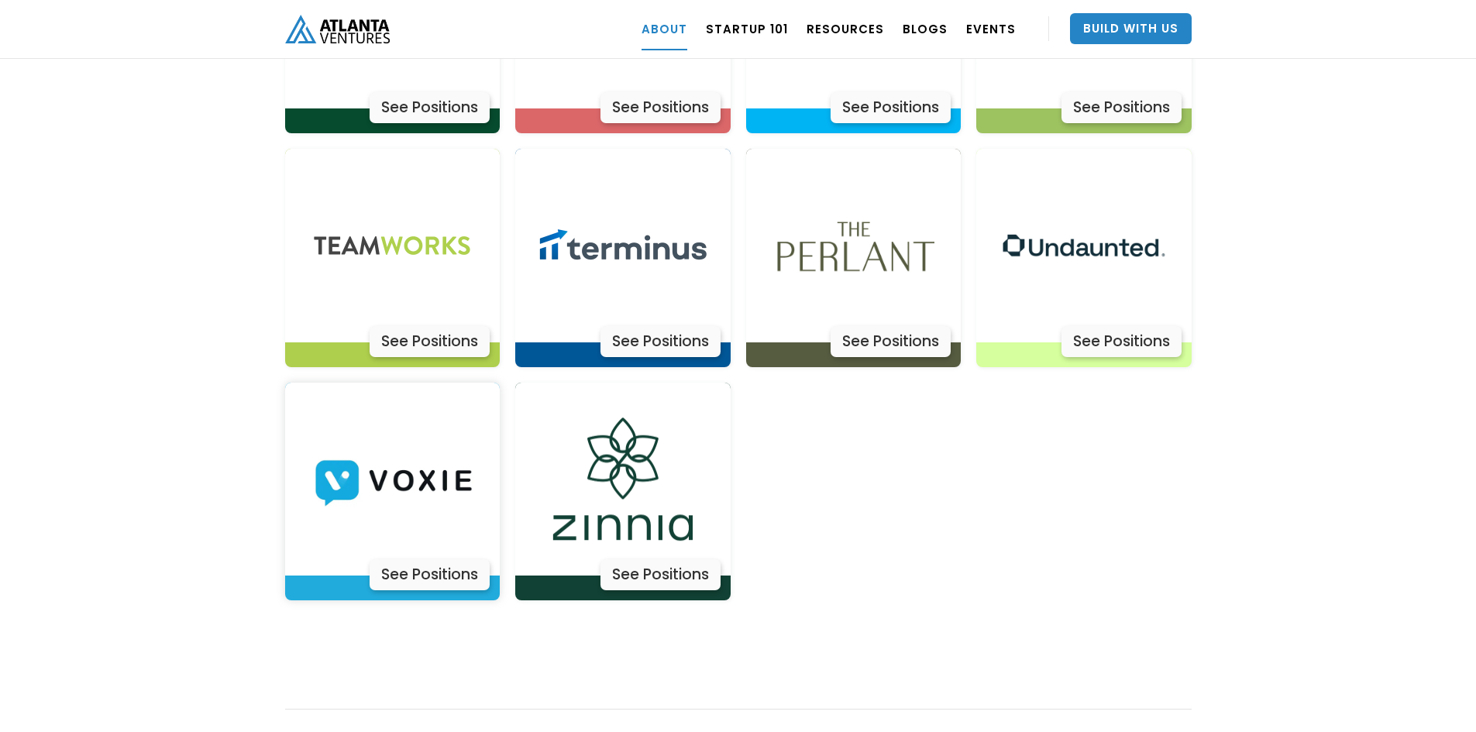
click at [418, 559] on div "See Positions" at bounding box center [430, 574] width 120 height 31
click at [641, 559] on div "See Positions" at bounding box center [661, 574] width 120 height 31
